Goal: Task Accomplishment & Management: Manage account settings

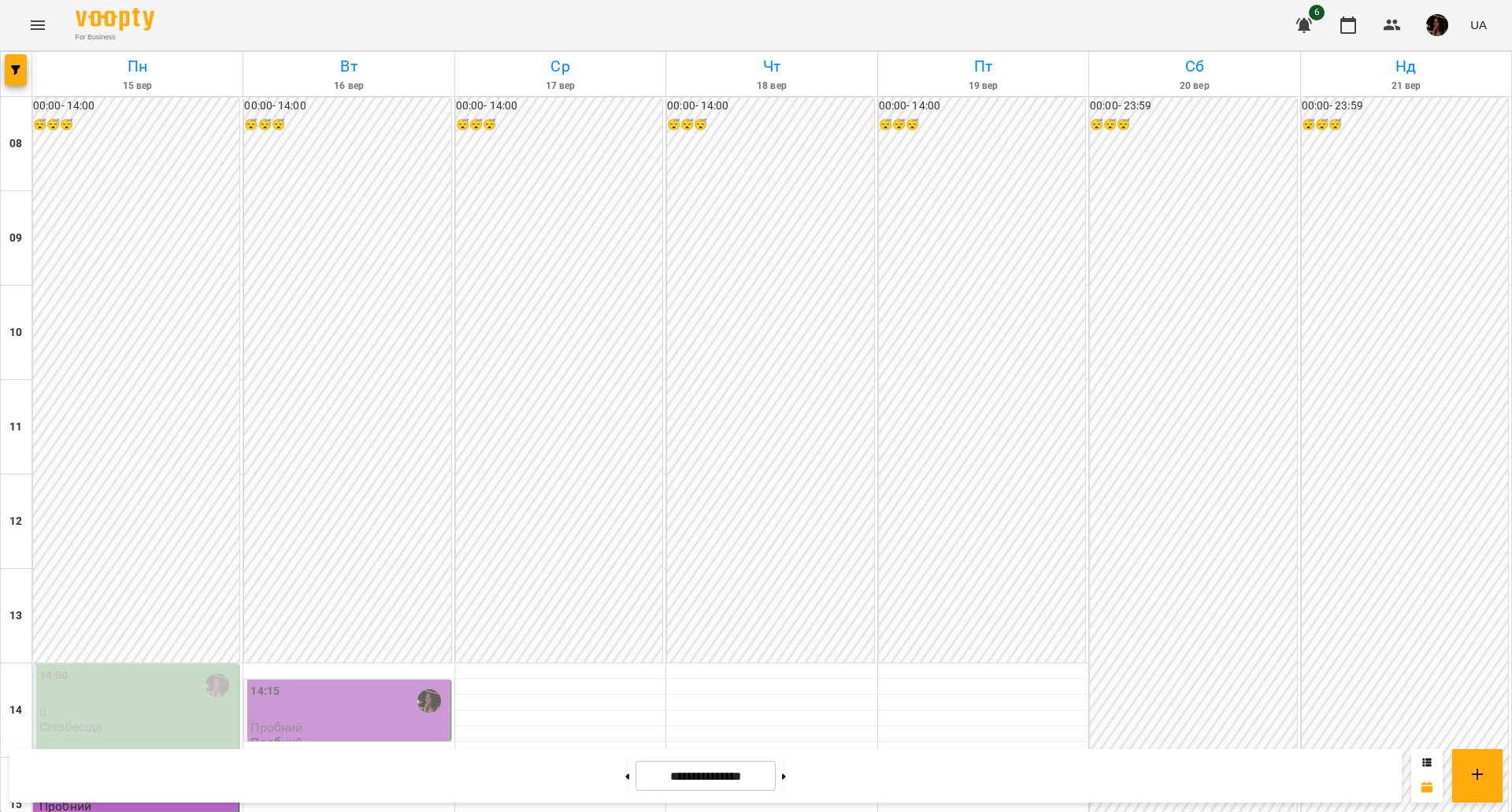
scroll to position [590, 0]
click at [786, 777] on button at bounding box center [784, 776] width 4 height 34
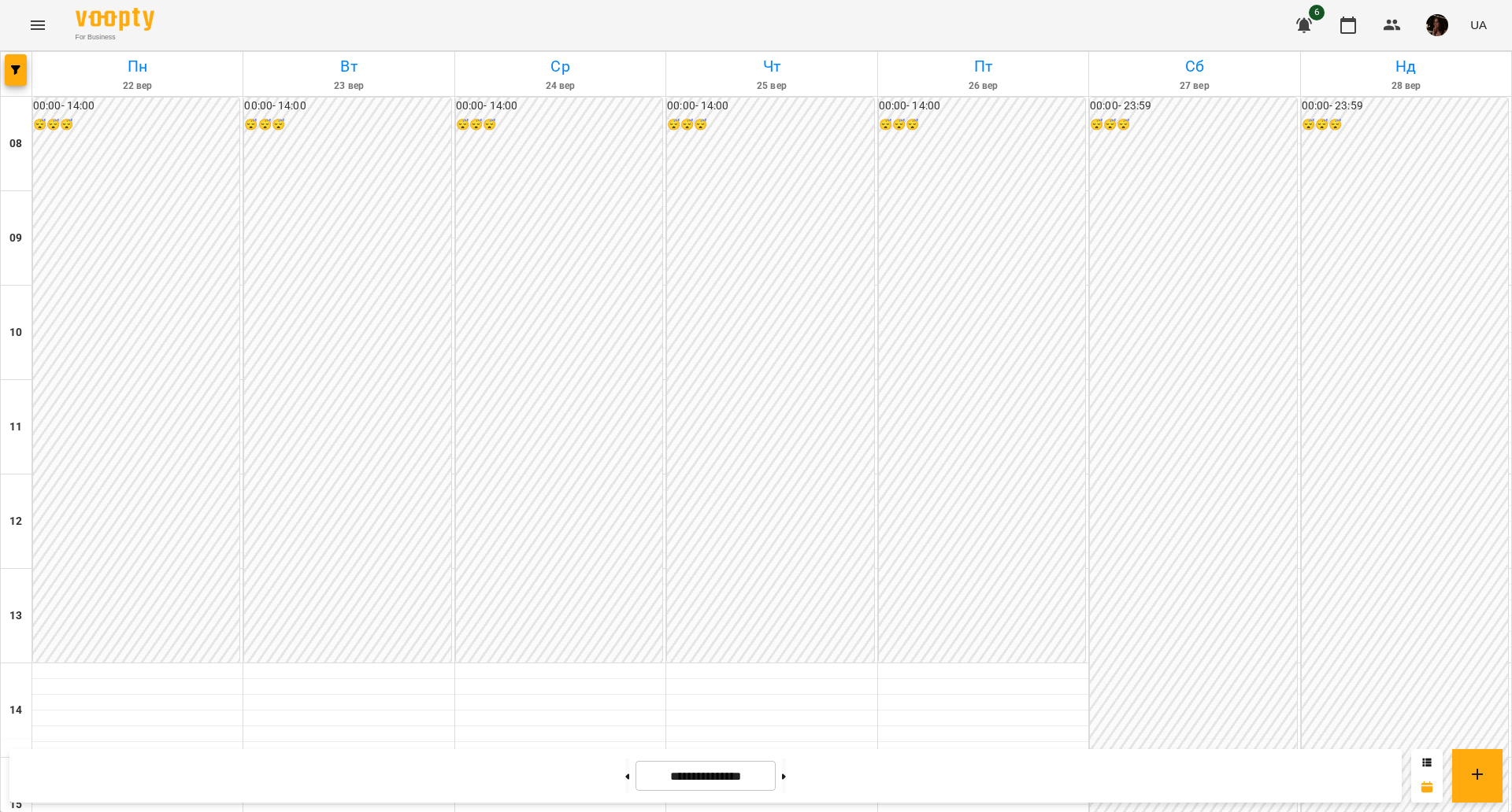
scroll to position [186, 0]
click at [786, 768] on button at bounding box center [784, 776] width 4 height 34
click at [625, 780] on button at bounding box center [627, 776] width 4 height 34
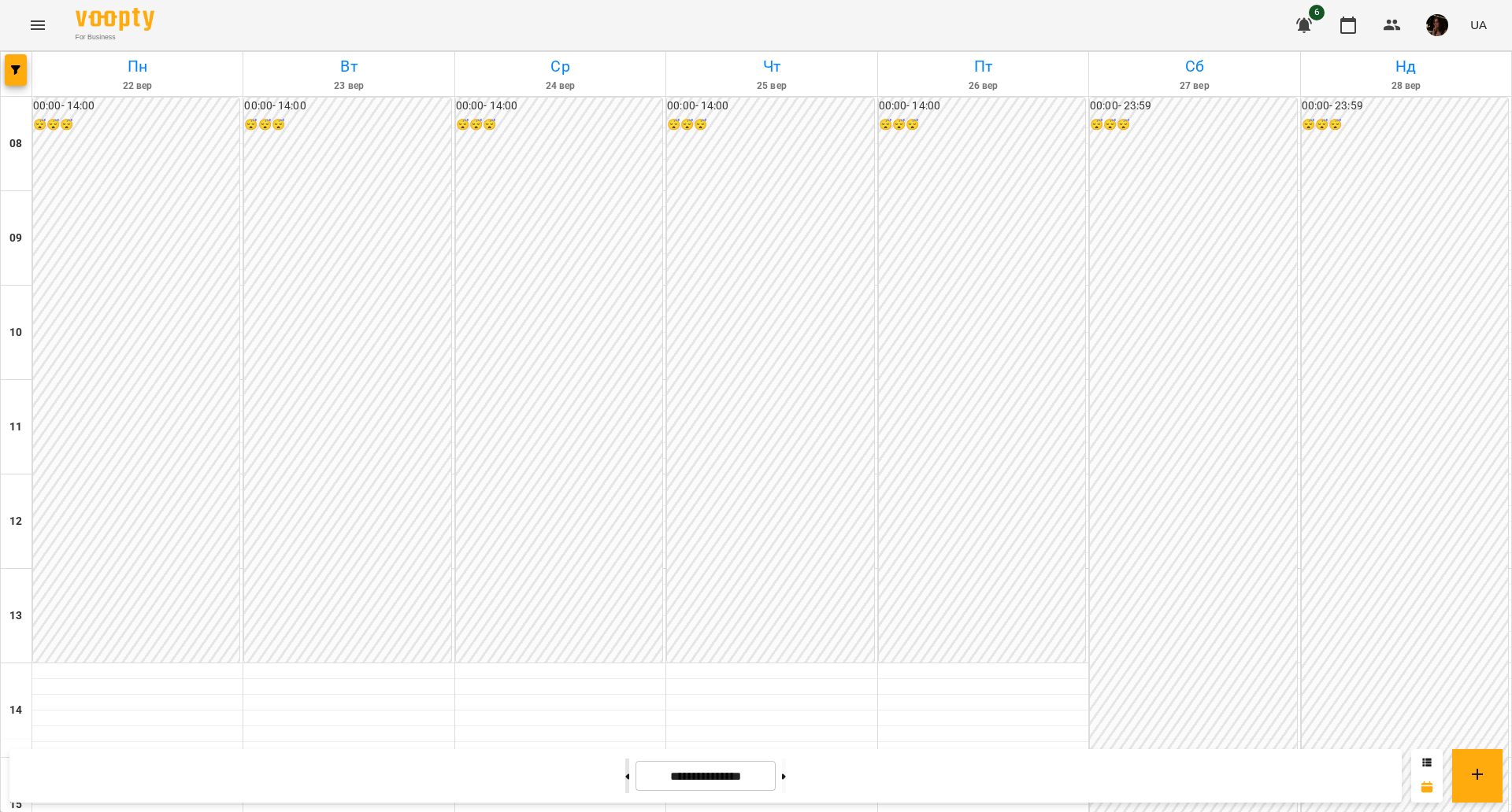
type input "**********"
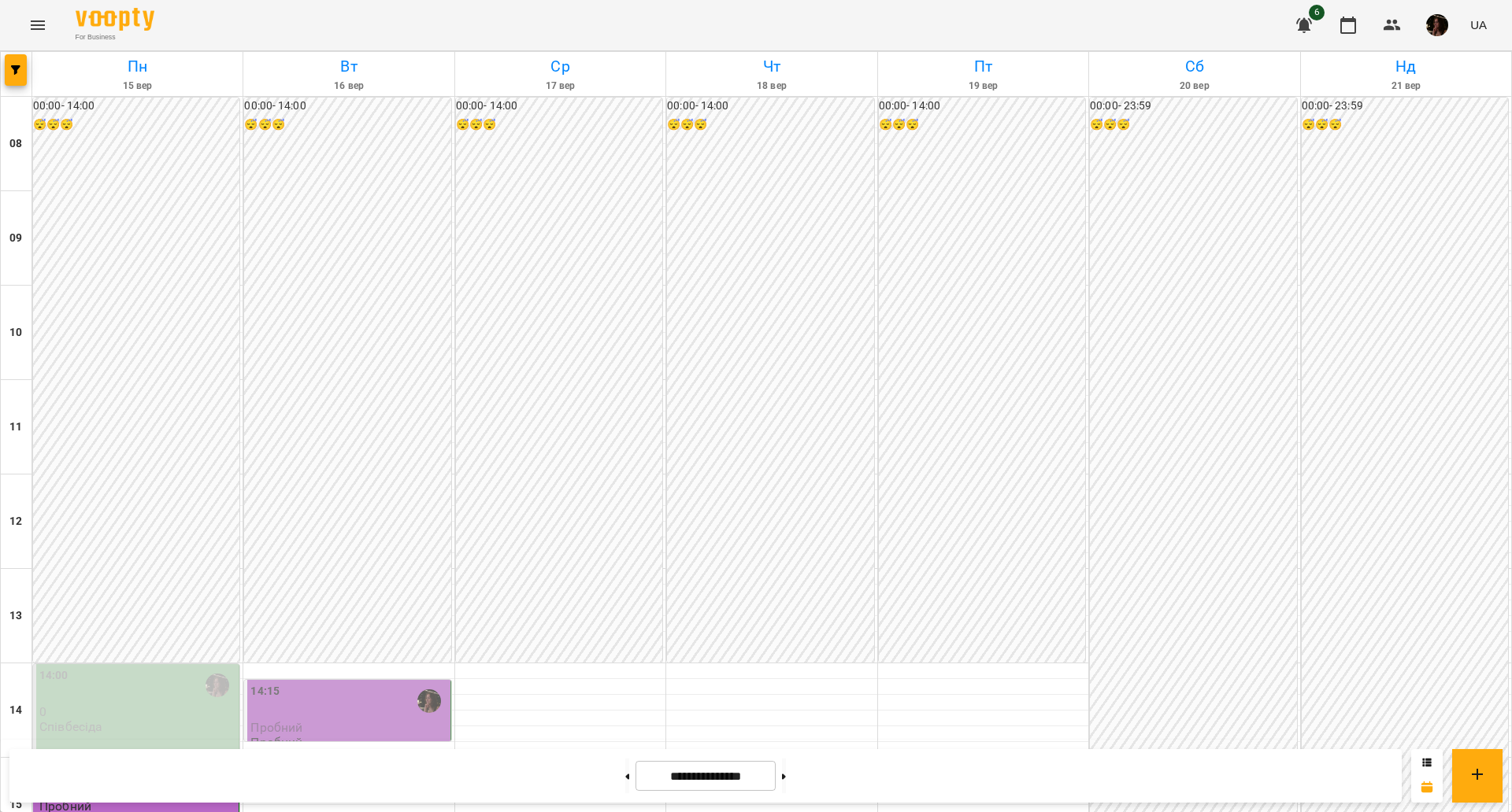
scroll to position [481, 0]
click at [379, 683] on div "14:15" at bounding box center [348, 701] width 196 height 36
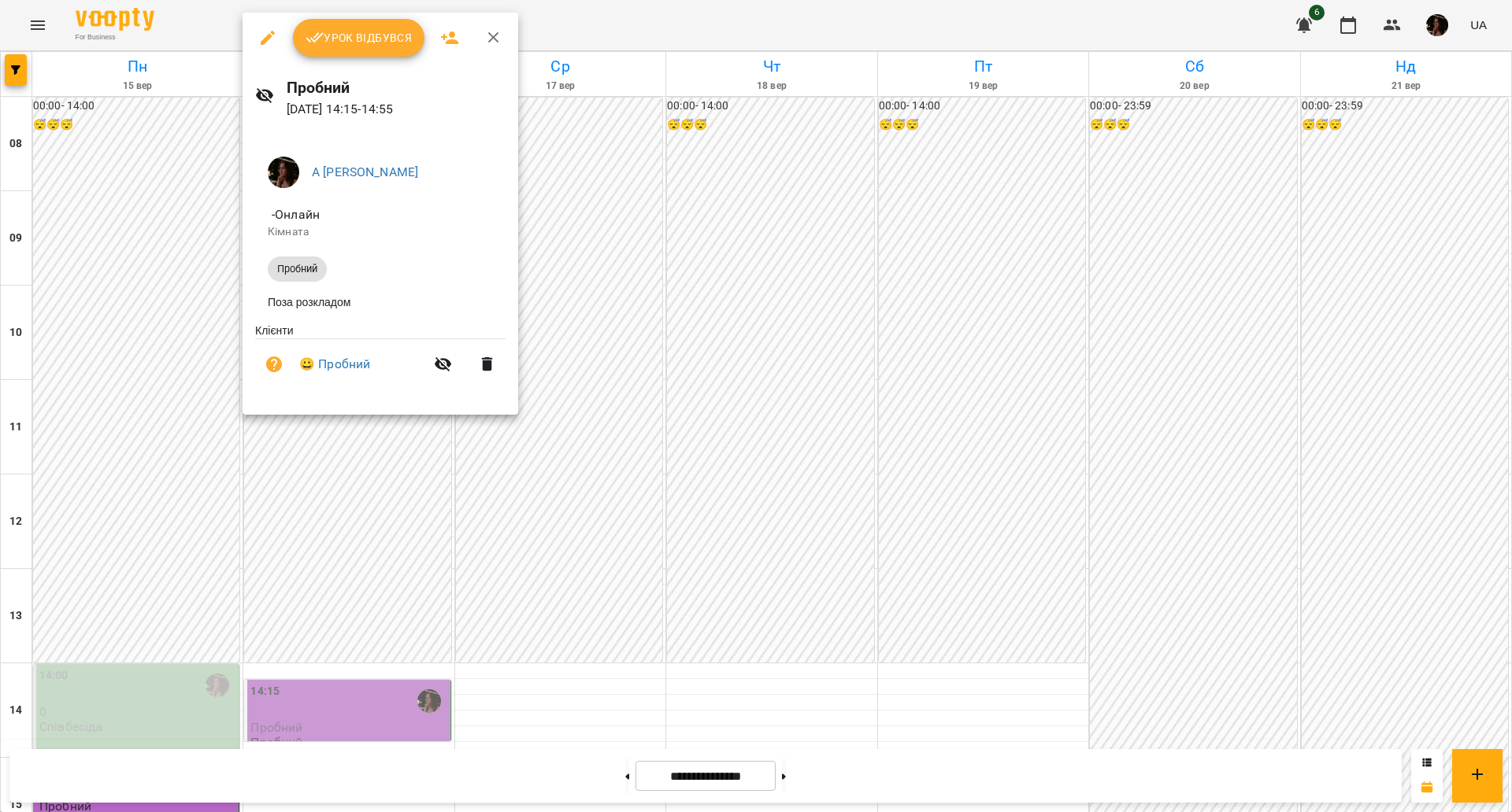
click at [693, 321] on div at bounding box center [756, 406] width 1512 height 812
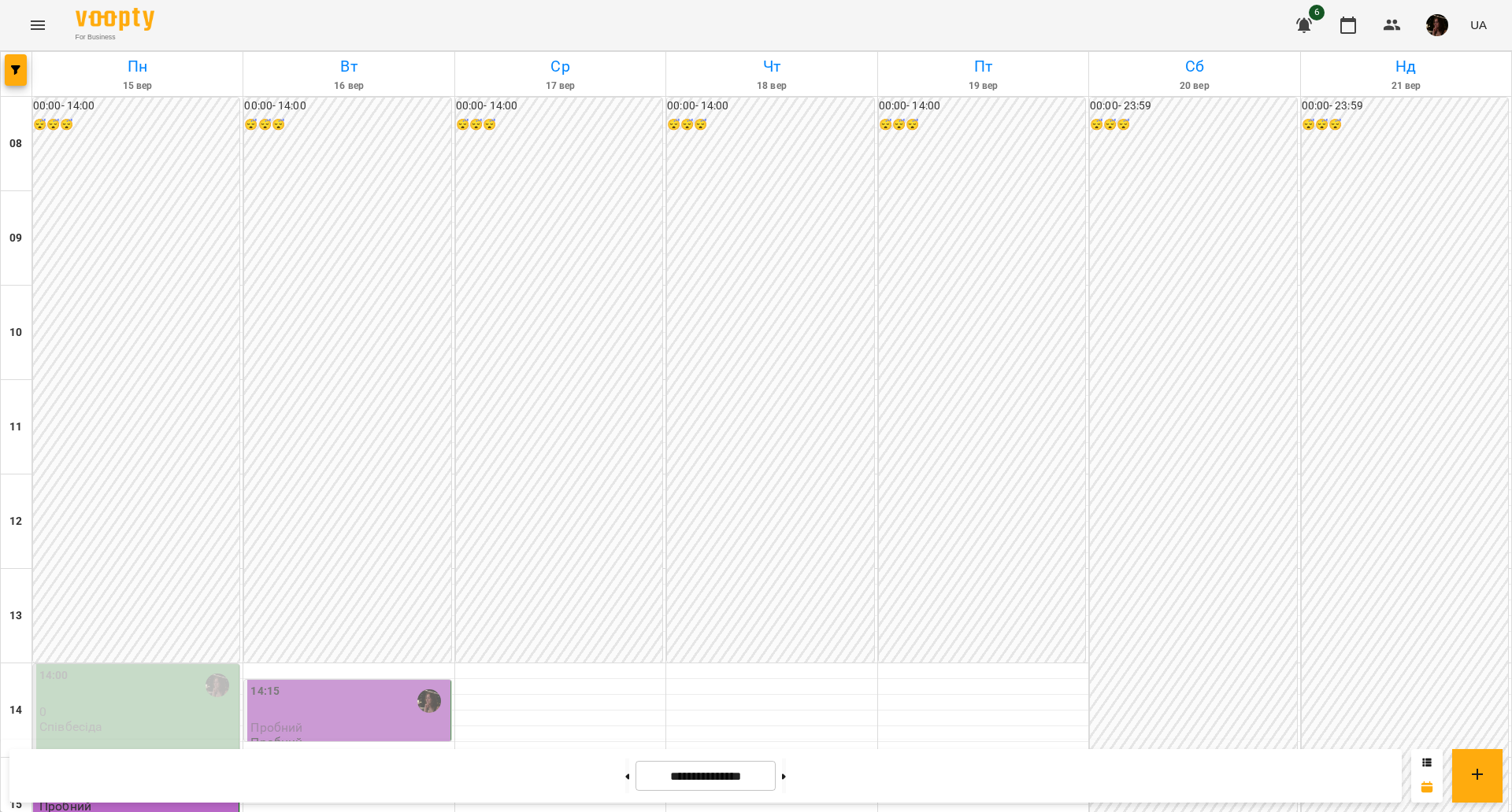
click at [857, 117] on div "00:00 - 14:00 😴😴😴" at bounding box center [771, 381] width 207 height 566
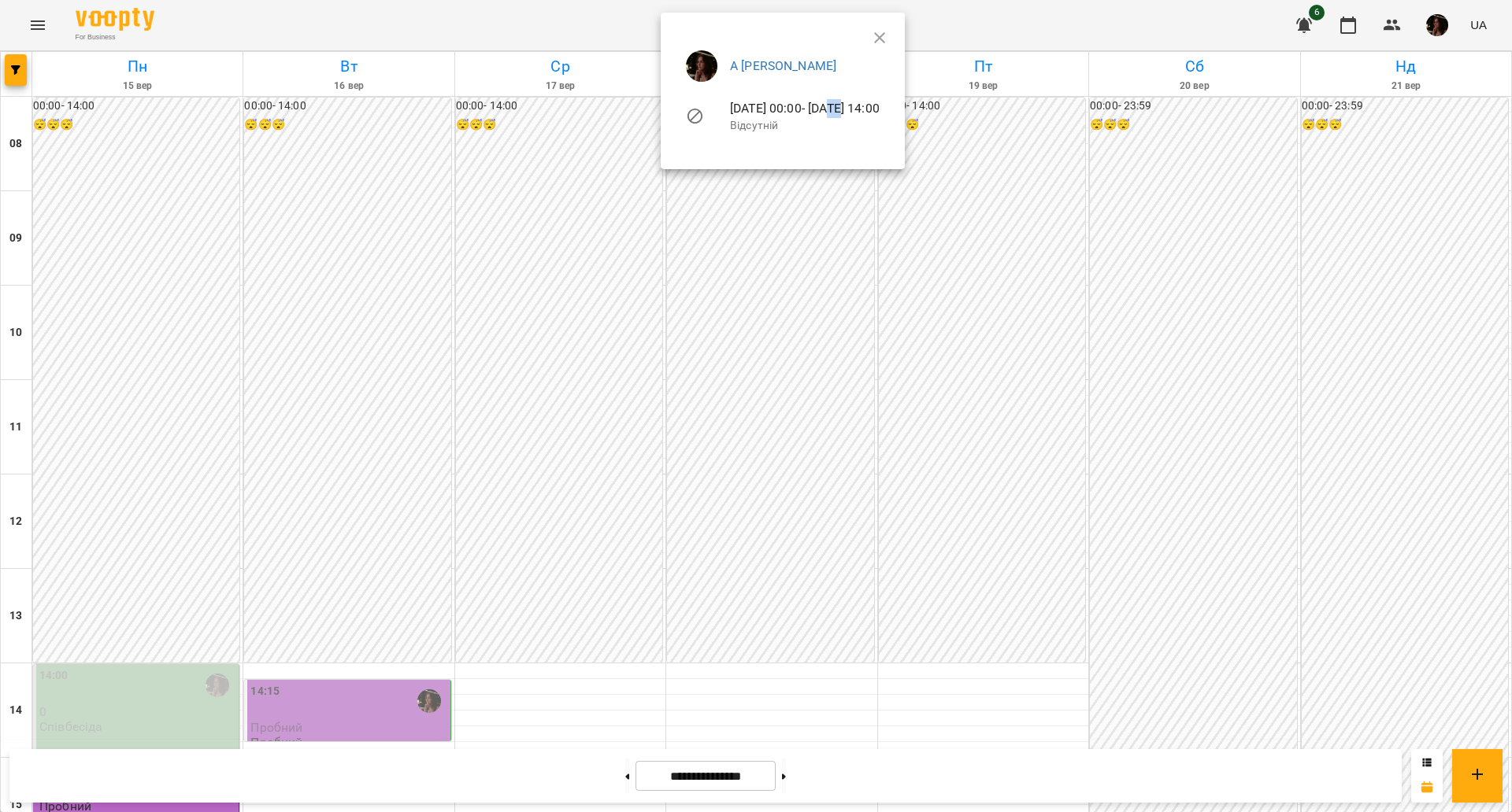
click at [857, 117] on span "[DATE] 00:00 - [DATE] 14:00" at bounding box center [804, 108] width 150 height 19
click at [1106, 36] on div at bounding box center [756, 406] width 1512 height 812
